Goal: Navigation & Orientation: Find specific page/section

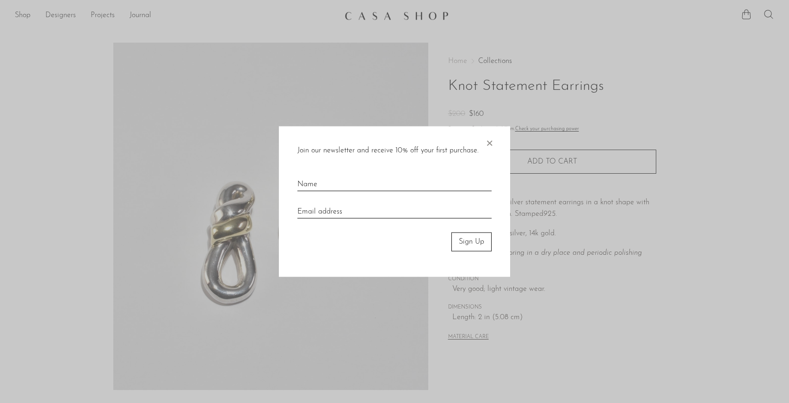
click at [490, 143] on span "×" at bounding box center [489, 141] width 9 height 30
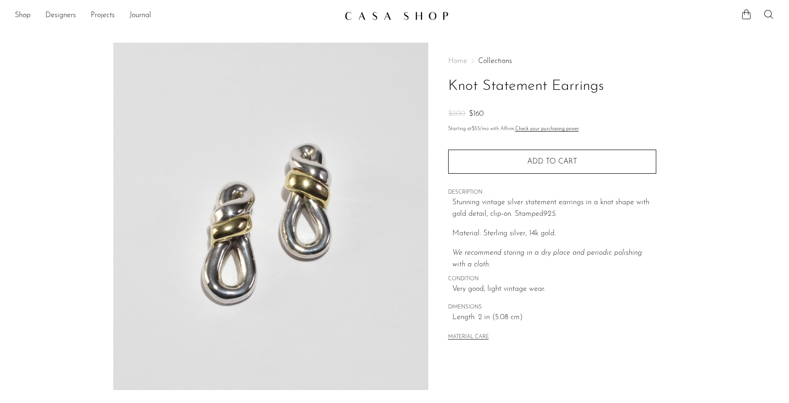
scroll to position [200, 0]
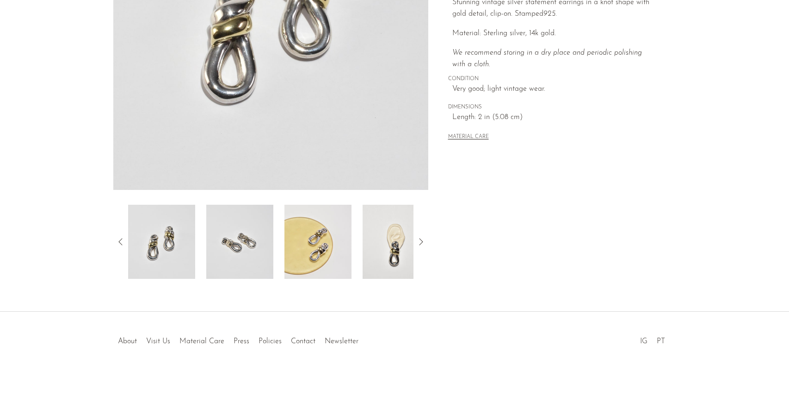
click at [424, 238] on icon at bounding box center [421, 241] width 11 height 11
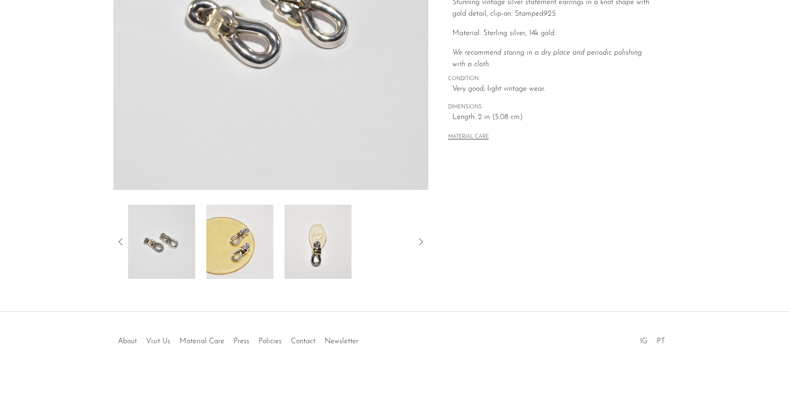
click at [323, 245] on img at bounding box center [318, 242] width 67 height 74
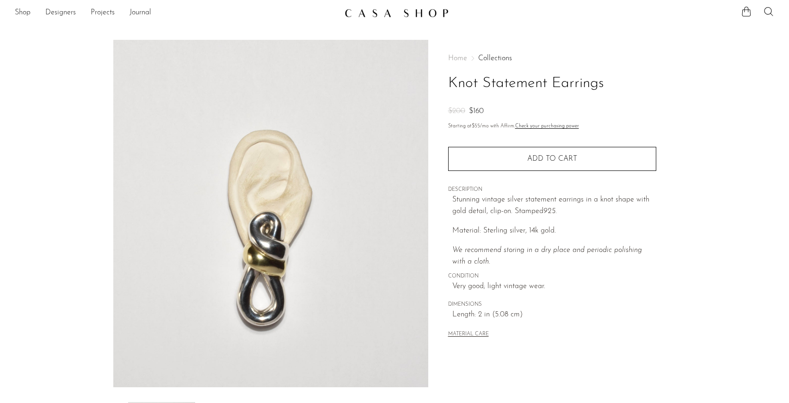
scroll to position [0, 0]
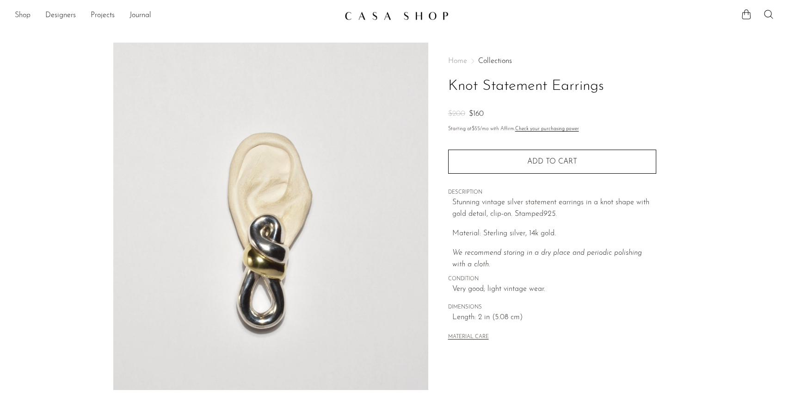
click at [23, 12] on link "Shop" at bounding box center [23, 16] width 16 height 12
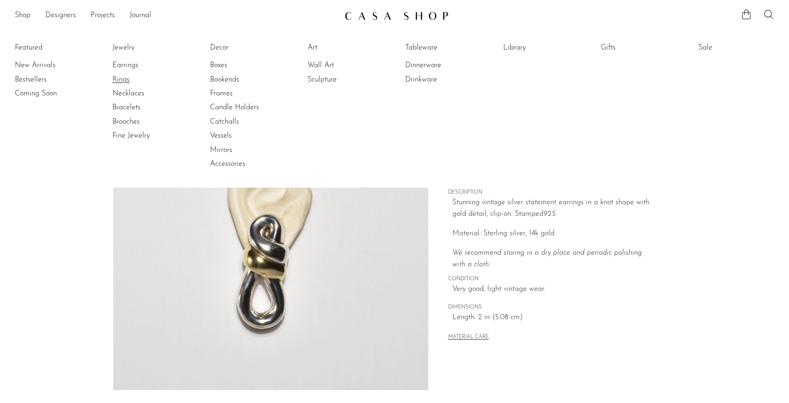
click at [123, 79] on link "Rings" at bounding box center [146, 79] width 69 height 10
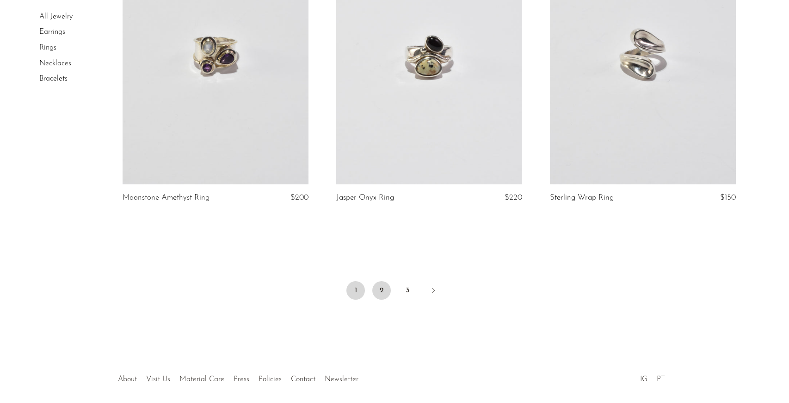
scroll to position [3473, 0]
click at [379, 292] on link "2" at bounding box center [381, 291] width 19 height 19
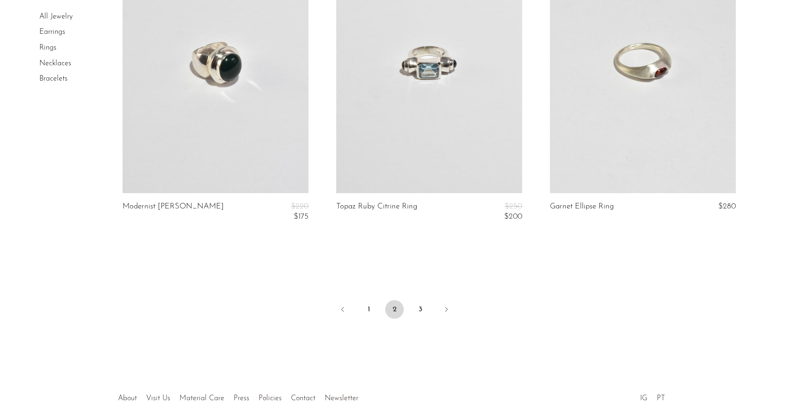
scroll to position [3498, 0]
click at [419, 309] on link "3" at bounding box center [420, 308] width 19 height 19
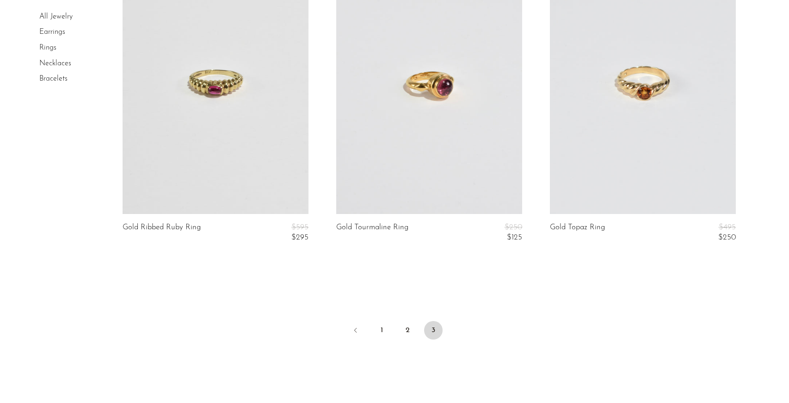
scroll to position [3325, 0]
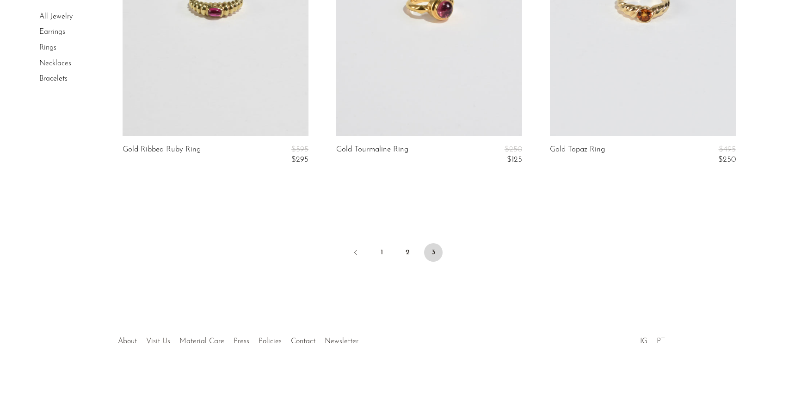
click at [162, 341] on link "Visit Us" at bounding box center [158, 340] width 24 height 7
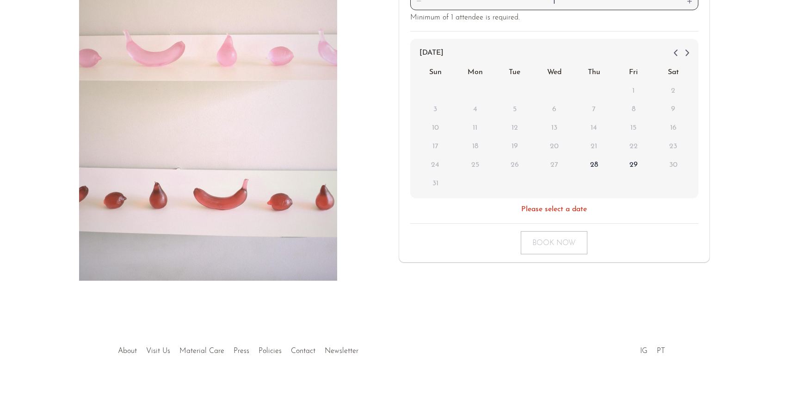
scroll to position [179, 0]
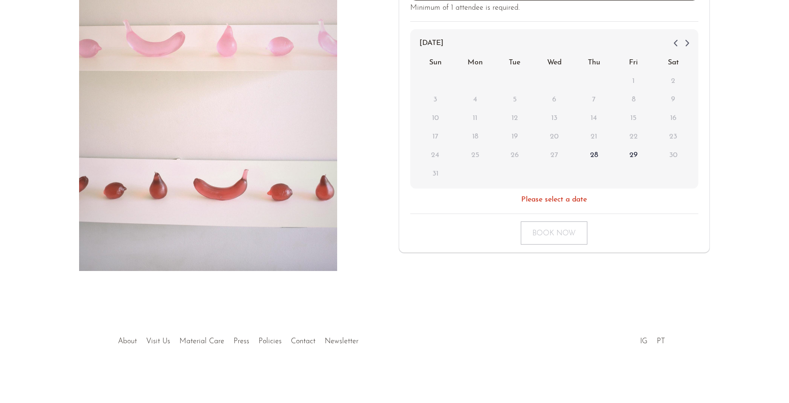
click at [125, 341] on link "About" at bounding box center [127, 340] width 19 height 7
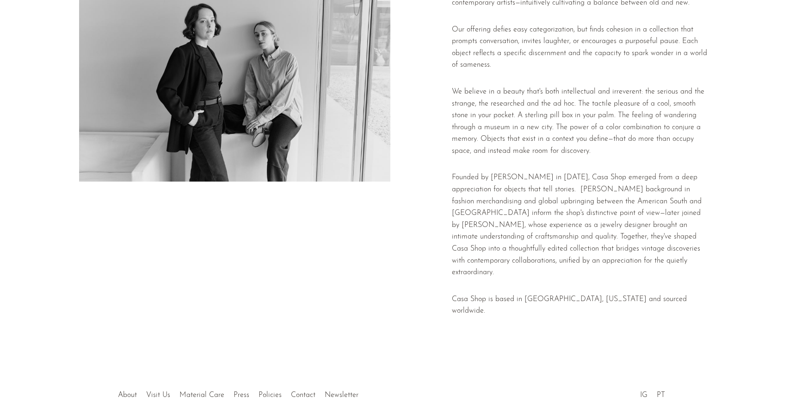
scroll to position [114, 0]
